Goal: Task Accomplishment & Management: Manage account settings

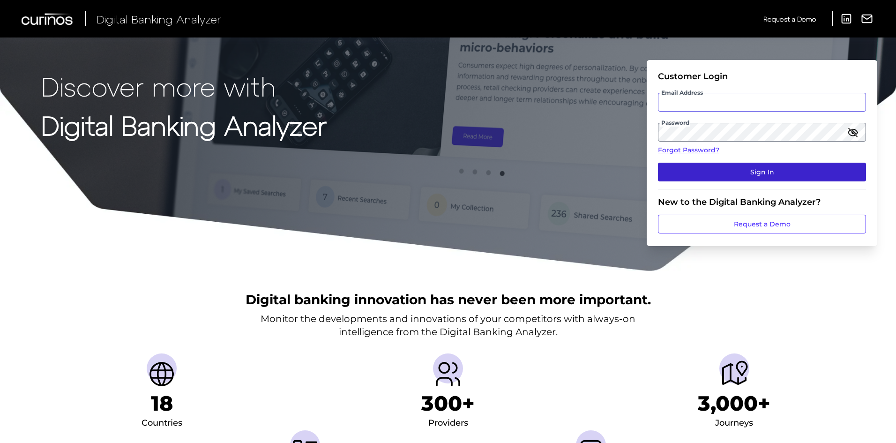
type input "[EMAIL_ADDRESS][PERSON_NAME][DOMAIN_NAME]"
click at [768, 171] on button "Sign In" at bounding box center [762, 172] width 208 height 19
